Goal: Task Accomplishment & Management: Manage account settings

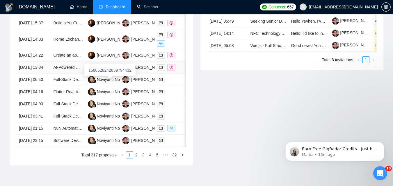
scroll to position [224, 0]
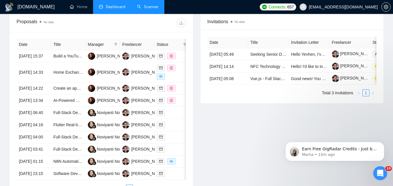
click at [145, 4] on link "Scanner" at bounding box center [148, 6] width 22 height 5
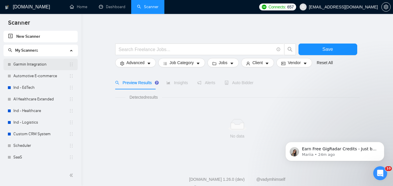
click at [50, 64] on link "Garmin Integration" at bounding box center [41, 65] width 56 height 12
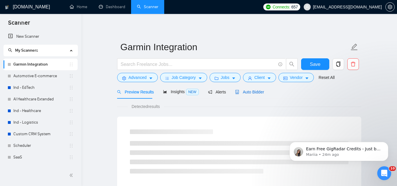
click at [242, 93] on span "Auto Bidder" at bounding box center [249, 92] width 29 height 5
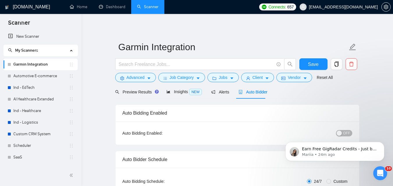
click at [345, 134] on body "Earn Free GigRadar Credits - Just by Sharing Your Story! 💬 Want more credits fo…" at bounding box center [335, 150] width 112 height 36
click at [381, 147] on button "Dismiss notification" at bounding box center [383, 144] width 8 height 8
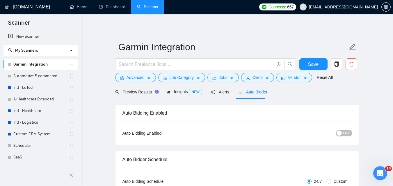
click at [350, 135] on span "OFF" at bounding box center [346, 133] width 7 height 6
click at [319, 67] on button "Save" at bounding box center [313, 64] width 28 height 12
click at [47, 78] on link "Automotive E-commerce" at bounding box center [41, 76] width 56 height 12
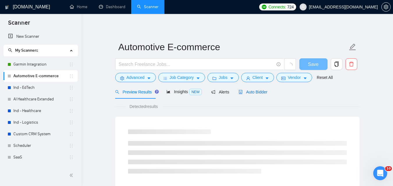
click at [247, 90] on span "Auto Bidder" at bounding box center [253, 92] width 29 height 5
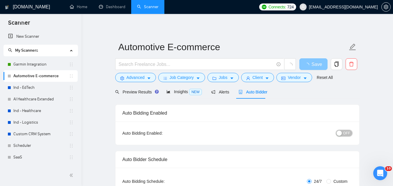
click at [349, 134] on span "OFF" at bounding box center [346, 133] width 7 height 6
checkbox input "true"
click at [316, 62] on span "Save" at bounding box center [313, 64] width 10 height 7
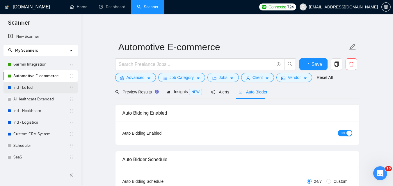
click at [42, 88] on link "Ind - EdTech" at bounding box center [41, 88] width 56 height 12
click at [254, 97] on div "Auto Bidder" at bounding box center [253, 92] width 29 height 14
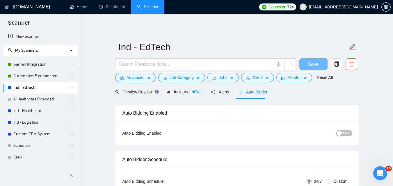
checkbox input "true"
click at [344, 134] on span "OFF" at bounding box center [346, 133] width 7 height 6
click at [307, 66] on button "Save" at bounding box center [313, 64] width 28 height 12
click at [40, 103] on link "AI Healthcare Extended" at bounding box center [41, 100] width 56 height 12
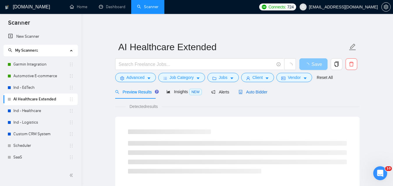
click at [251, 91] on span "Auto Bidder" at bounding box center [253, 92] width 29 height 5
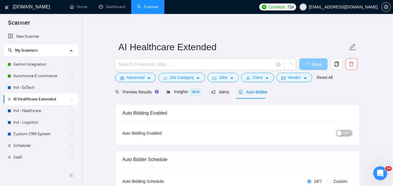
click at [343, 136] on button "OFF" at bounding box center [344, 133] width 16 height 6
click at [305, 66] on icon "loading" at bounding box center [307, 65] width 5 height 5
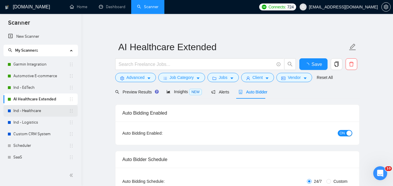
click at [22, 112] on link "Ind - Healthcare" at bounding box center [41, 111] width 56 height 12
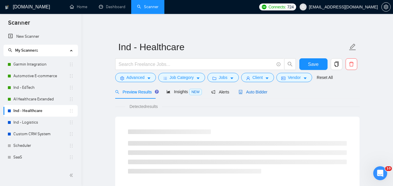
click at [252, 92] on span "Auto Bidder" at bounding box center [253, 92] width 29 height 5
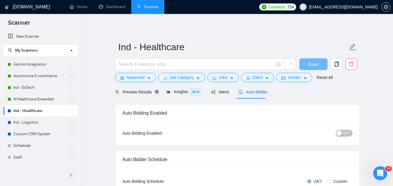
click at [347, 135] on span "OFF" at bounding box center [346, 133] width 7 height 6
checkbox input "true"
click at [312, 63] on span "Save" at bounding box center [313, 64] width 10 height 7
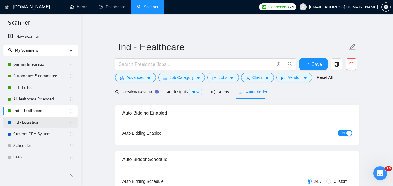
click at [37, 121] on link "Ind - Logistics" at bounding box center [41, 123] width 56 height 12
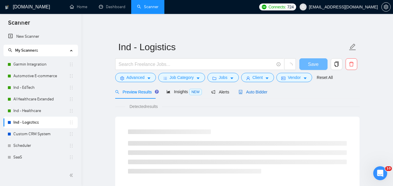
click at [255, 92] on span "Auto Bidder" at bounding box center [253, 92] width 29 height 5
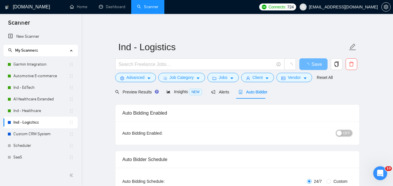
click at [347, 136] on span "OFF" at bounding box center [346, 133] width 7 height 6
checkbox input "true"
click at [315, 64] on span "Save" at bounding box center [317, 64] width 10 height 7
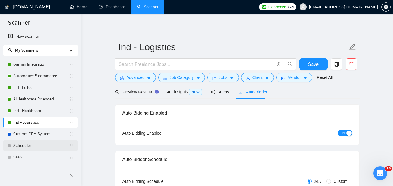
click at [28, 140] on link "Scheduler" at bounding box center [41, 146] width 56 height 12
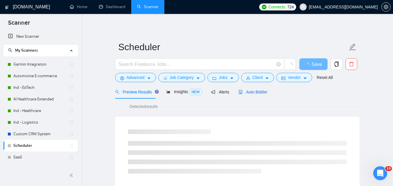
click at [248, 89] on div "Auto Bidder" at bounding box center [253, 92] width 29 height 6
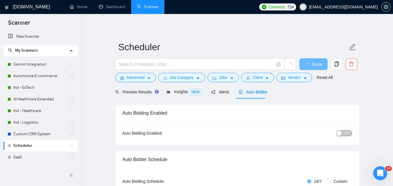
click at [350, 132] on span "OFF" at bounding box center [346, 133] width 7 height 6
click at [318, 65] on span "Save" at bounding box center [313, 64] width 10 height 7
click at [35, 133] on link "Custom CRM System" at bounding box center [41, 135] width 56 height 12
click at [242, 90] on span "Auto Bidder" at bounding box center [253, 92] width 29 height 5
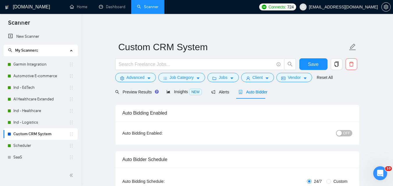
checkbox input "true"
click at [350, 130] on span "OFF" at bounding box center [346, 133] width 7 height 6
click at [310, 65] on span "Save" at bounding box center [313, 64] width 10 height 7
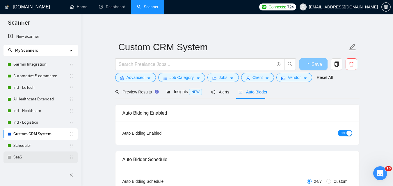
scroll to position [45, 0]
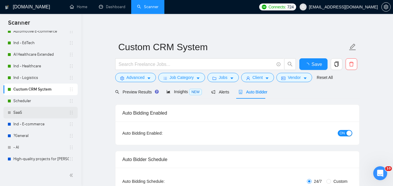
click at [24, 111] on link "SaaS" at bounding box center [41, 113] width 56 height 12
checkbox input "true"
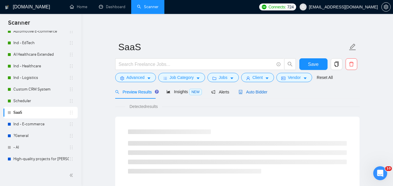
click at [244, 90] on span "Auto Bidder" at bounding box center [253, 92] width 29 height 5
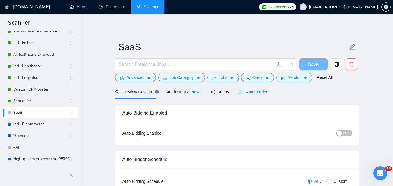
click at [340, 134] on div "button" at bounding box center [339, 133] width 5 height 5
click at [315, 64] on span "Save" at bounding box center [313, 64] width 10 height 7
click at [35, 124] on link "Ind - E-commerce" at bounding box center [41, 125] width 56 height 12
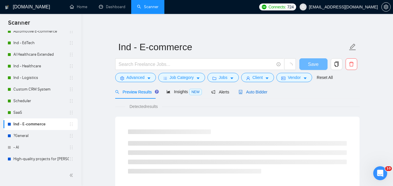
click at [249, 93] on span "Auto Bidder" at bounding box center [253, 92] width 29 height 5
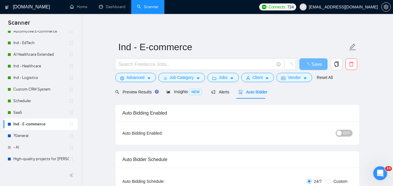
click at [346, 133] on span "OFF" at bounding box center [346, 133] width 7 height 6
checkbox input "true"
click at [313, 63] on span "Save" at bounding box center [313, 64] width 10 height 7
click at [19, 134] on link "?General" at bounding box center [41, 136] width 56 height 12
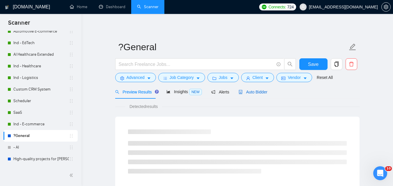
click at [259, 92] on span "Auto Bidder" at bounding box center [253, 92] width 29 height 5
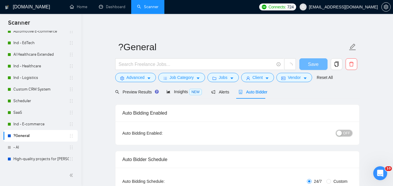
click at [342, 133] on div "button" at bounding box center [339, 133] width 5 height 5
checkbox input "true"
click at [313, 65] on span "Save" at bounding box center [313, 64] width 10 height 7
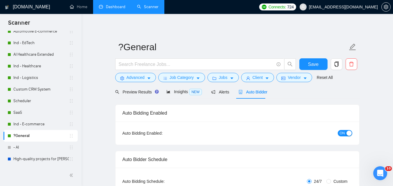
click at [109, 7] on link "Dashboard" at bounding box center [112, 6] width 26 height 5
